Goal: Find specific fact: Find specific fact

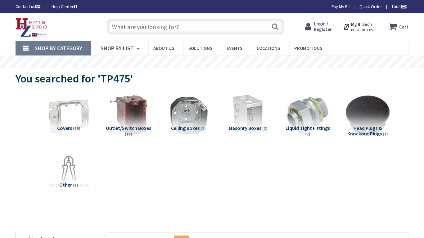
type input "[GEOGRAPHIC_DATA][US_STATE], [GEOGRAPHIC_DATA]"
